Goal: Information Seeking & Learning: Learn about a topic

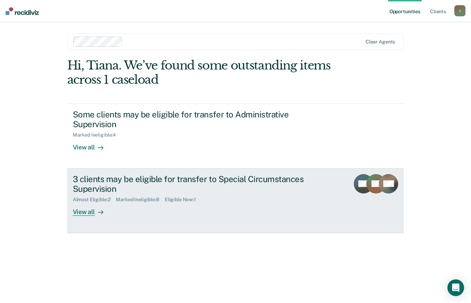
click at [169, 186] on div "3 clients may be eligible for transfer to Special Circumstances Supervision" at bounding box center [195, 184] width 244 height 20
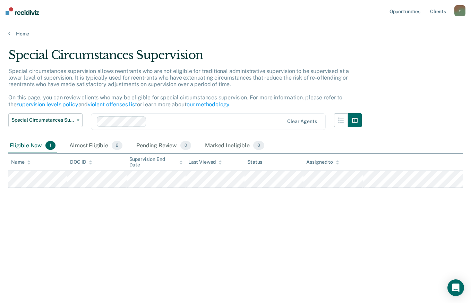
click at [157, 232] on div "Special Circumstances Supervision Special circumstances supervision allows reen…" at bounding box center [235, 149] width 455 height 203
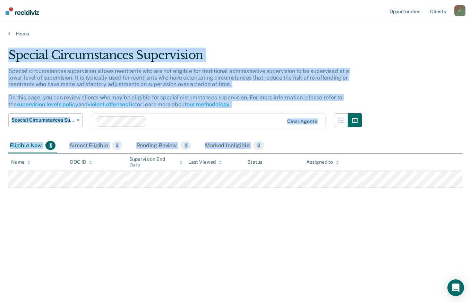
drag, startPoint x: 359, startPoint y: 203, endPoint x: 6, endPoint y: 52, distance: 384.4
click at [6, 52] on main "Special Circumstances Supervision Special circumstances supervision allows reen…" at bounding box center [235, 169] width 471 height 264
copy div "Special Circumstances Supervision Special circumstances supervision allows reen…"
click at [168, 262] on div "Special Circumstances Supervision Special circumstances supervision allows reen…" at bounding box center [235, 160] width 455 height 225
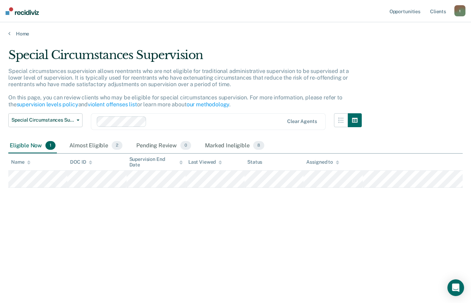
click at [233, 157] on th "Last Viewed" at bounding box center [215, 161] width 59 height 17
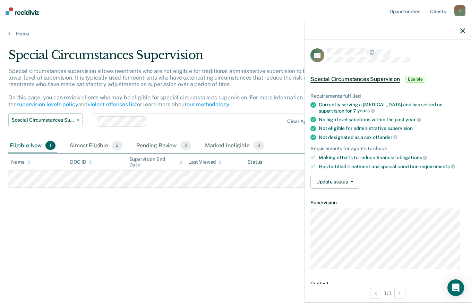
drag, startPoint x: 47, startPoint y: 15, endPoint x: 16, endPoint y: 12, distance: 30.3
click at [16, 12] on nav "Opportunities Client s [EMAIL_ADDRESS][DOMAIN_NAME] t Profile How it works Log …" at bounding box center [235, 11] width 471 height 22
